Goal: Information Seeking & Learning: Learn about a topic

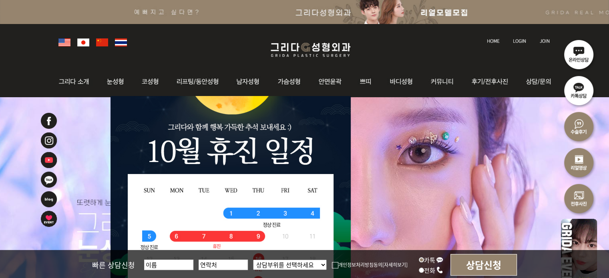
click at [102, 46] on img at bounding box center [102, 42] width 12 height 8
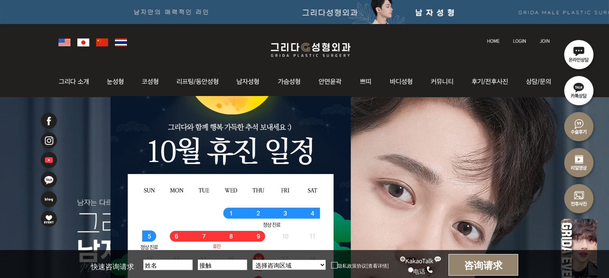
click at [409, 166] on li at bounding box center [304, 243] width 609 height 292
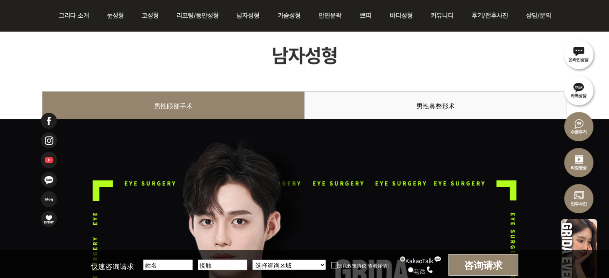
scroll to position [40, 0]
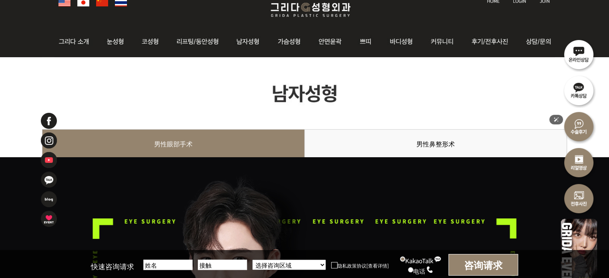
drag, startPoint x: 370, startPoint y: 80, endPoint x: 540, endPoint y: 3, distance: 186.2
click at [579, 24] on div at bounding box center [304, 5] width 609 height 42
click at [572, 19] on div at bounding box center [304, 5] width 609 height 42
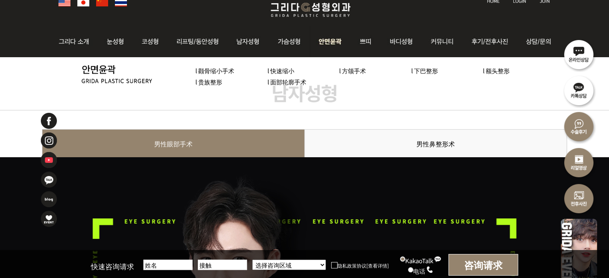
click at [298, 82] on font "l 面部轮廓手术" at bounding box center [286, 82] width 39 height 8
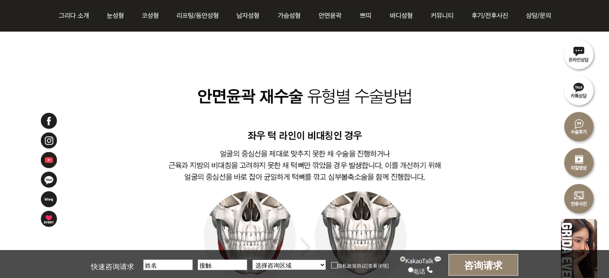
scroll to position [920, 0]
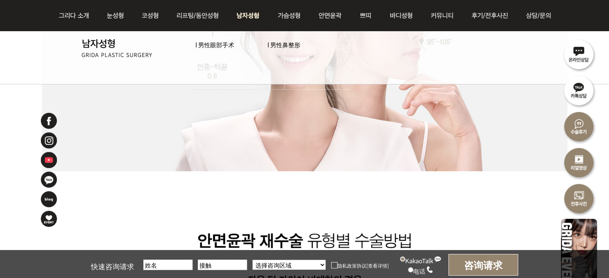
click at [212, 47] on font "l 男性眼部手术" at bounding box center [214, 44] width 39 height 8
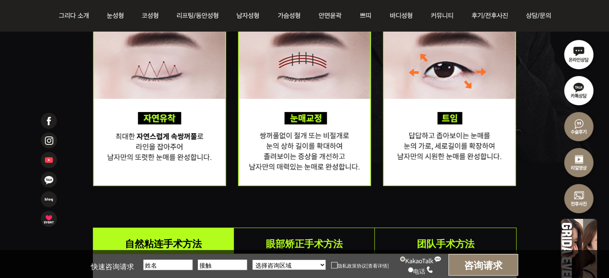
scroll to position [1480, 0]
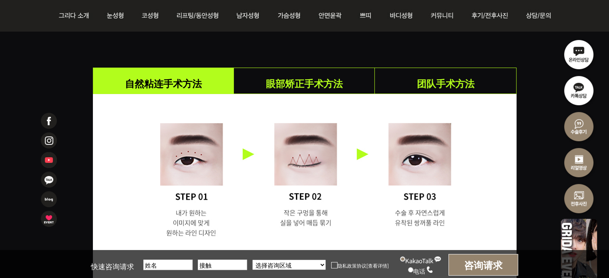
click at [338, 84] on font "眼部矫正手术方法" at bounding box center [304, 83] width 77 height 14
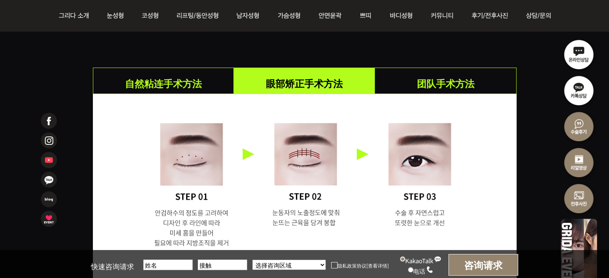
click at [431, 81] on font "团队手术方法" at bounding box center [445, 83] width 58 height 14
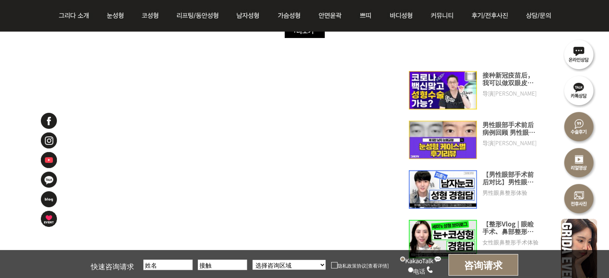
scroll to position [5041, 0]
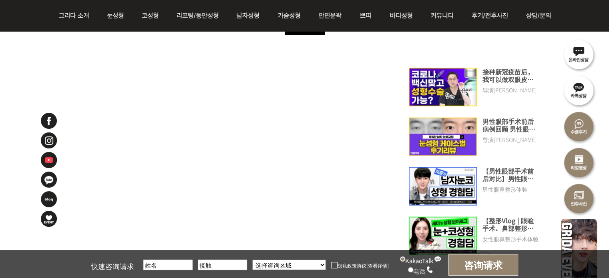
click at [533, 48] on div "接种新冠疫苗后，我可以做双眼皮手术或隆鼻手术吗？我们会告诉您在接种疫苗之前或之后是否可以进行整形手术、填充剂或其他手术。 导演金贤洙 男性眼部手术前后病例回顾…" at bounding box center [304, 137] width 609 height 373
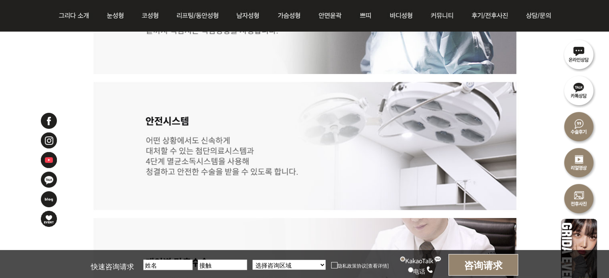
scroll to position [3961, 0]
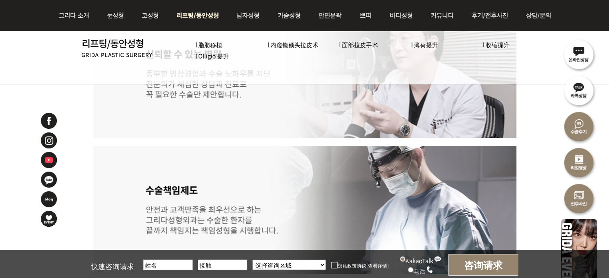
click at [432, 44] on font "l 薄荷提升" at bounding box center [424, 44] width 27 height 8
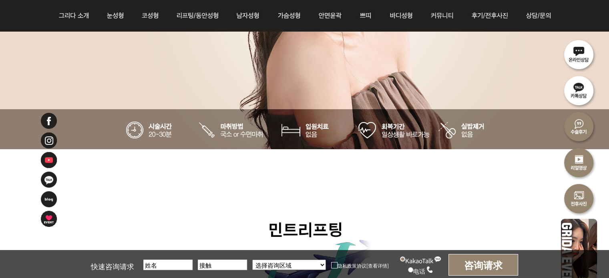
scroll to position [320, 0]
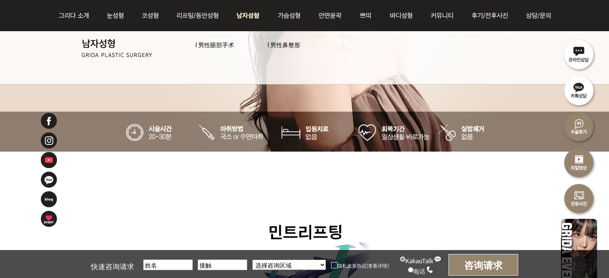
click at [231, 43] on font "l 男性眼部手术" at bounding box center [214, 44] width 39 height 8
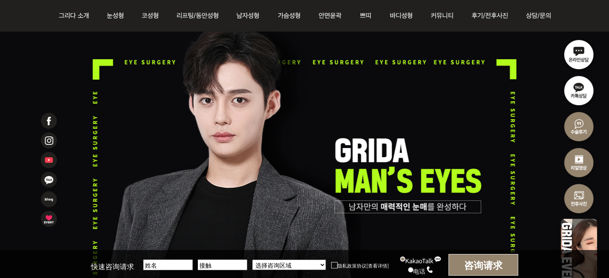
scroll to position [40, 0]
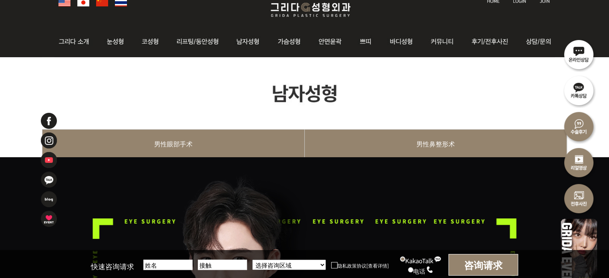
click at [386, 134] on link "男性鼻整形术" at bounding box center [435, 147] width 262 height 36
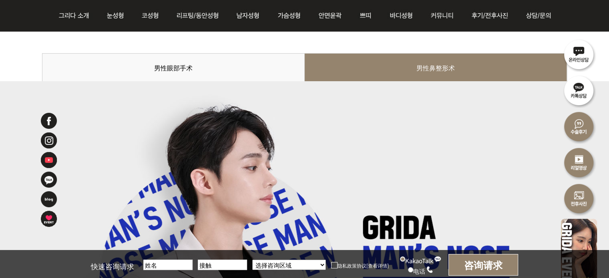
scroll to position [80, 0]
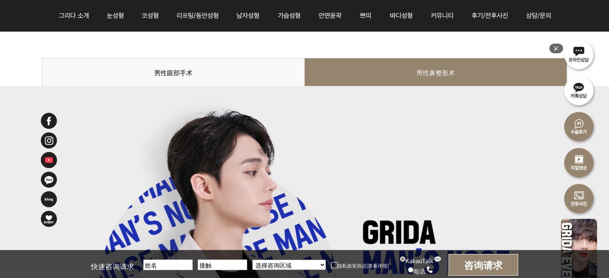
click at [243, 58] on img at bounding box center [304, 22] width 525 height 72
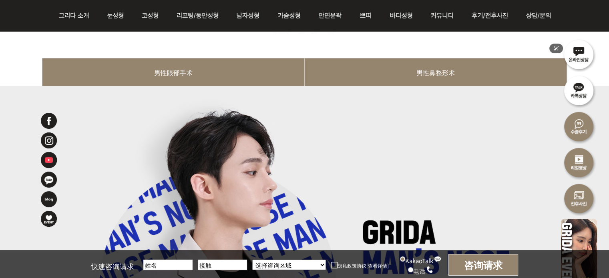
click at [243, 66] on link "男性眼部手术" at bounding box center [173, 76] width 262 height 36
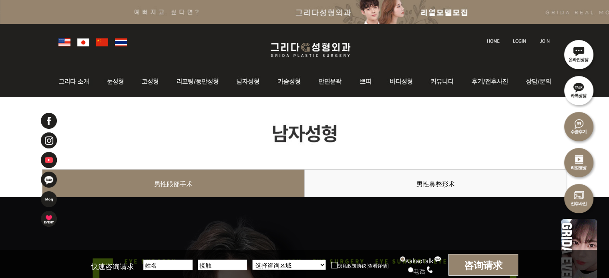
click at [101, 44] on img at bounding box center [102, 42] width 12 height 8
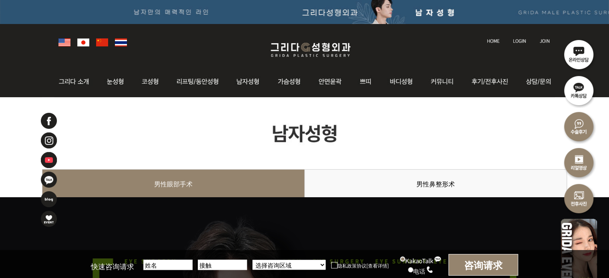
click at [64, 47] on link at bounding box center [64, 41] width 12 height 11
